Goal: Information Seeking & Learning: Learn about a topic

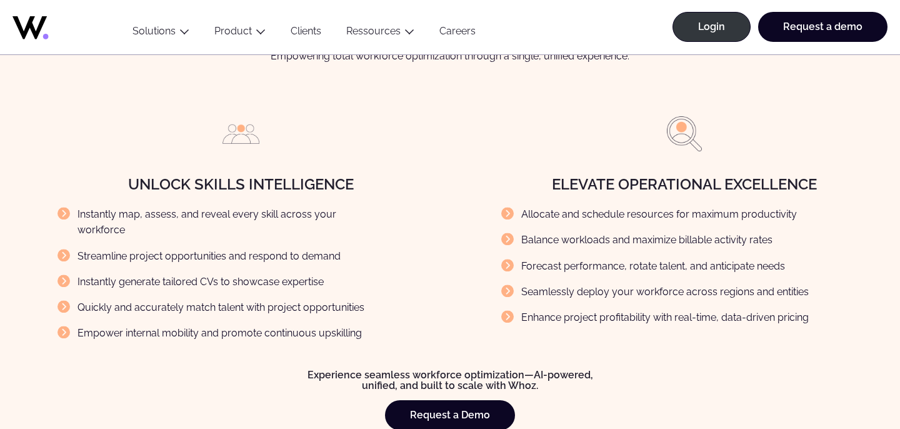
scroll to position [1463, 0]
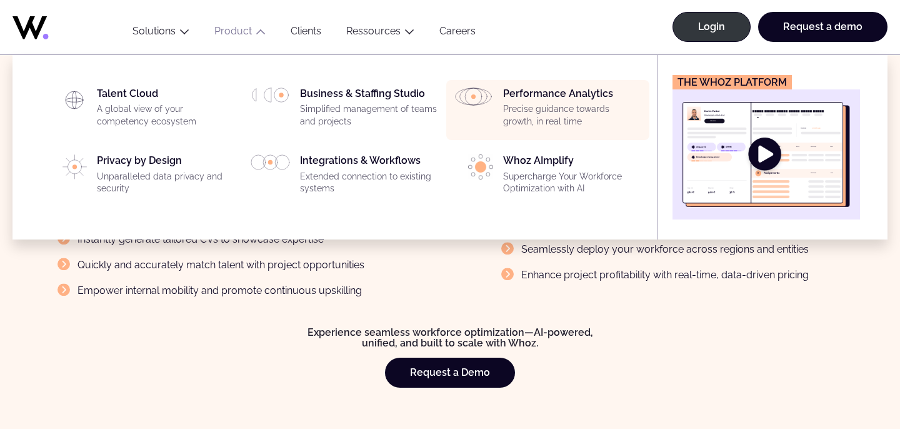
click at [525, 114] on p "Precise guidance towards growth, in real time" at bounding box center [572, 115] width 139 height 24
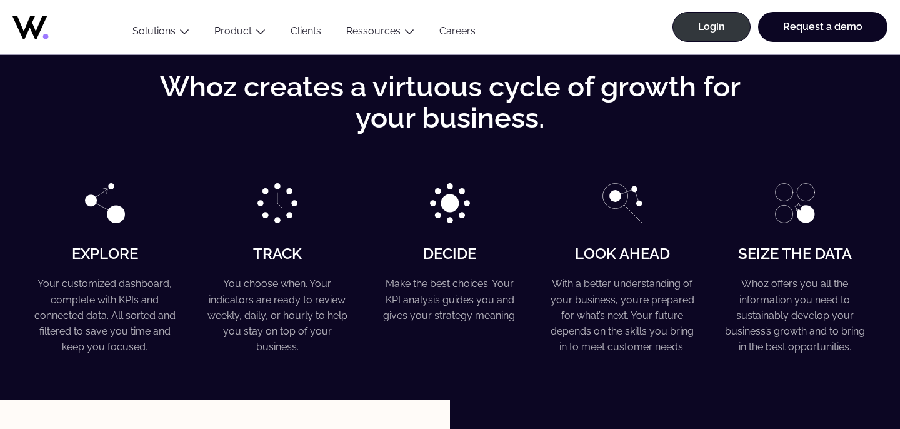
scroll to position [2450, 0]
